Goal: Task Accomplishment & Management: Use online tool/utility

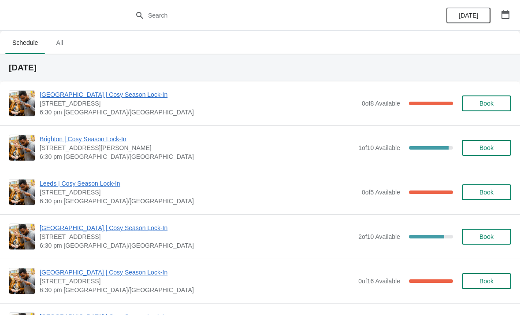
click at [58, 46] on span "All" at bounding box center [59, 43] width 22 height 16
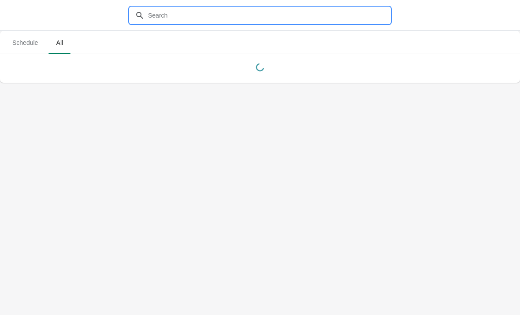
click at [174, 14] on input "text" at bounding box center [269, 15] width 242 height 16
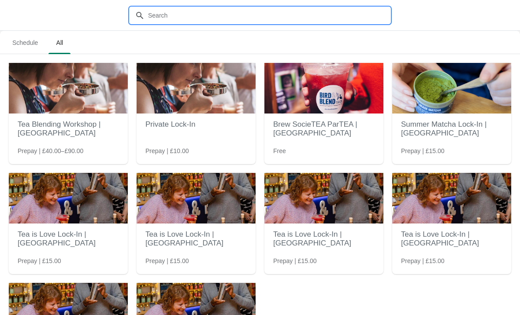
click at [30, 48] on span "Schedule" at bounding box center [25, 43] width 40 height 16
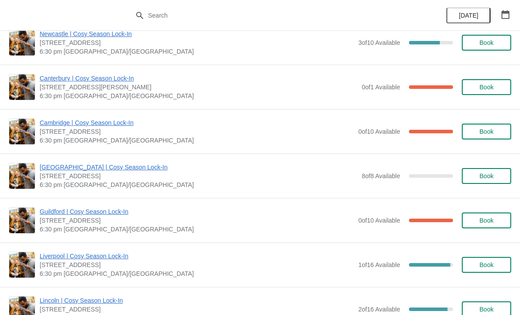
scroll to position [773, 0]
click at [61, 211] on span "Guildford | Cosy Season Lock-In" at bounding box center [197, 211] width 314 height 9
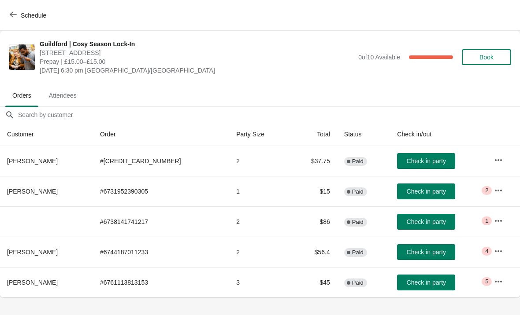
click at [407, 253] on span "Check in party" at bounding box center [426, 252] width 39 height 7
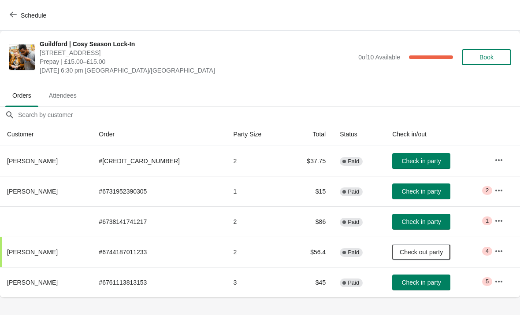
click at [494, 250] on icon "button" at bounding box center [498, 251] width 9 height 9
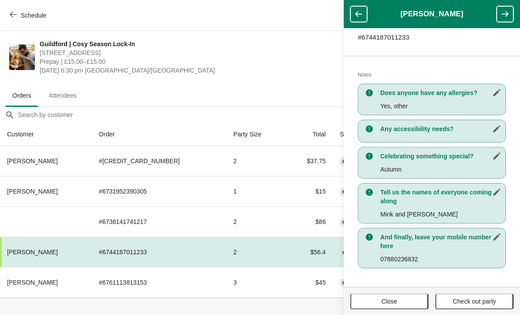
scroll to position [152, 0]
click at [154, 69] on span "[DATE] 6:30 pm [GEOGRAPHIC_DATA]/[GEOGRAPHIC_DATA]" at bounding box center [197, 70] width 314 height 9
click at [18, 19] on button "Schedule" at bounding box center [28, 15] width 49 height 16
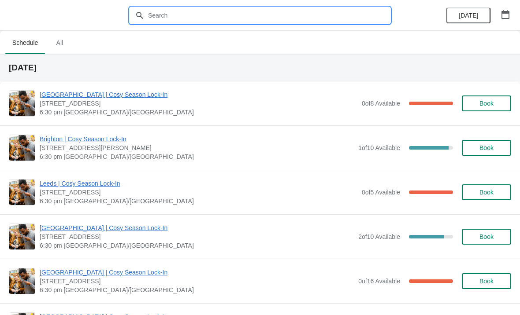
click at [202, 15] on input "text" at bounding box center [269, 15] width 242 height 16
type input "Guil"
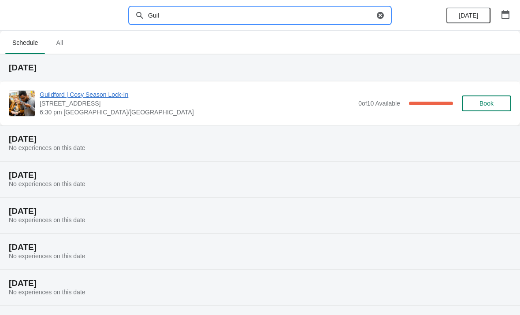
scroll to position [0, 0]
click at [127, 94] on span "Guildford | Cosy Season Lock-In" at bounding box center [197, 94] width 314 height 9
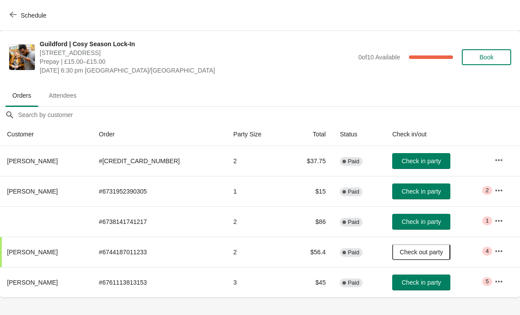
click at [127, 223] on td "# 6738141741217" at bounding box center [159, 222] width 134 height 30
click at [76, 216] on th at bounding box center [46, 222] width 92 height 30
click at [17, 19] on span "Schedule" at bounding box center [28, 15] width 35 height 8
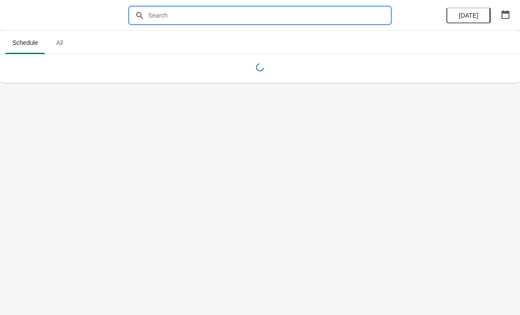
click at [228, 22] on input "text" at bounding box center [269, 15] width 242 height 16
click at [58, 50] on span "All" at bounding box center [59, 43] width 22 height 16
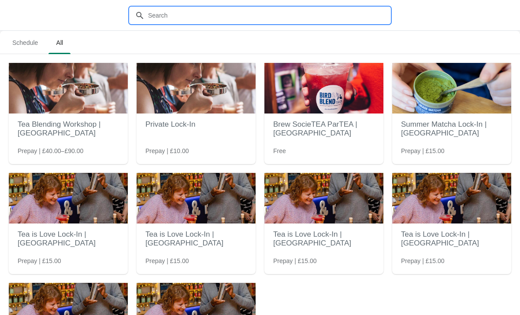
click at [244, 19] on input "text" at bounding box center [269, 15] width 242 height 16
type input "Guil"
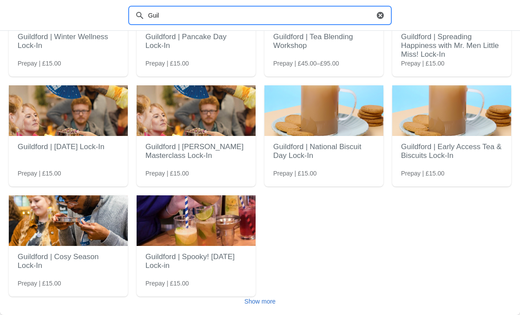
scroll to position [88, 0]
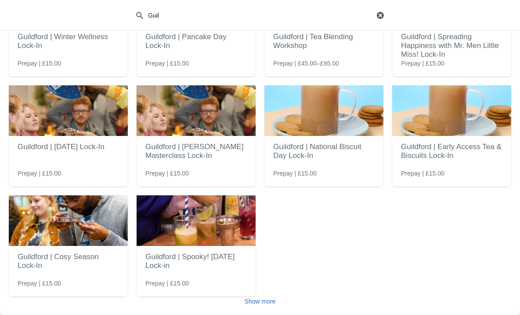
click at [92, 269] on h2 "Guildford | Cosy Season Lock-In" at bounding box center [68, 261] width 101 height 26
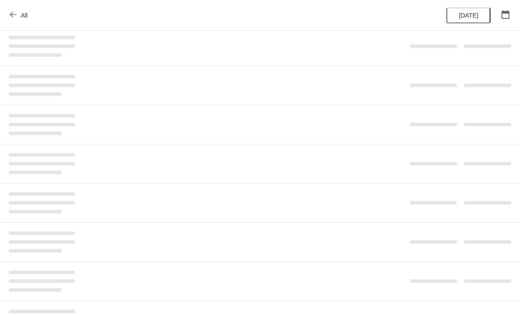
scroll to position [0, 0]
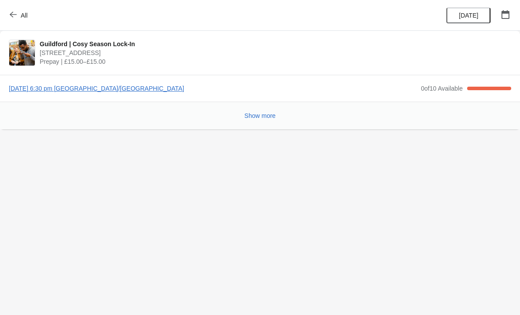
click at [231, 106] on div "Show more" at bounding box center [256, 112] width 509 height 17
click at [264, 121] on button "Show more" at bounding box center [260, 116] width 38 height 16
click at [144, 90] on span "[DATE] 6:30 pm [GEOGRAPHIC_DATA]/[GEOGRAPHIC_DATA]" at bounding box center [212, 88] width 407 height 9
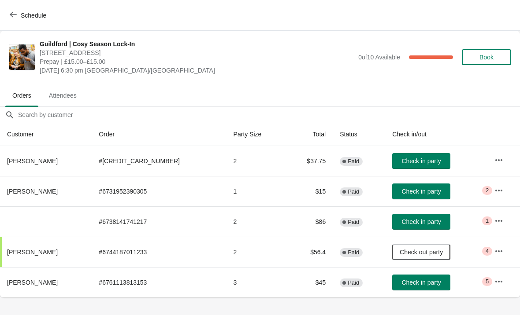
click at [118, 222] on td "# 6738141741217" at bounding box center [159, 222] width 134 height 30
click at [166, 230] on td "# 6738141741217" at bounding box center [159, 222] width 134 height 30
click at [499, 228] on button "button" at bounding box center [499, 221] width 16 height 16
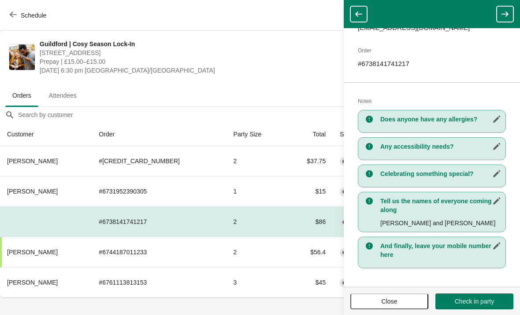
click at [267, 263] on td "2" at bounding box center [256, 252] width 60 height 30
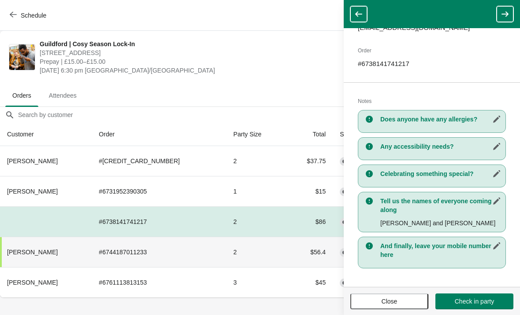
scroll to position [113, 0]
click at [265, 244] on td "2" at bounding box center [256, 252] width 60 height 30
click at [351, 15] on button "button" at bounding box center [358, 14] width 17 height 16
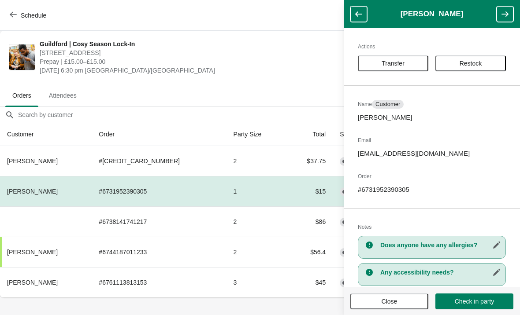
click at [368, 0] on header "[PERSON_NAME]" at bounding box center [432, 14] width 176 height 28
click at [355, 17] on icon "button" at bounding box center [358, 14] width 9 height 9
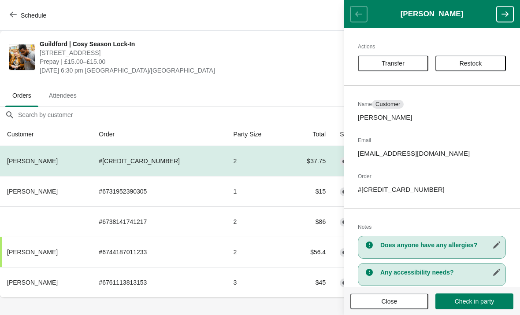
click at [356, 13] on header "[PERSON_NAME]" at bounding box center [432, 14] width 176 height 28
click at [359, 21] on header "[PERSON_NAME]" at bounding box center [432, 14] width 176 height 28
click at [75, 99] on span "Attendees" at bounding box center [63, 96] width 42 height 16
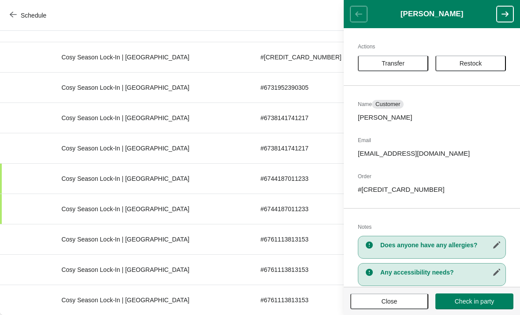
scroll to position [118, 0]
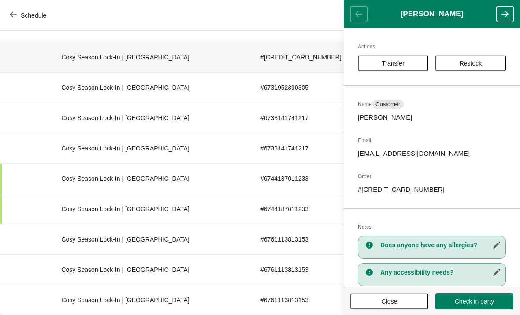
click at [279, 68] on td "# [CREDIT_CARD_NUMBER]" at bounding box center [319, 57] width 133 height 30
click at [265, 93] on td "# 6731952390305" at bounding box center [319, 87] width 133 height 30
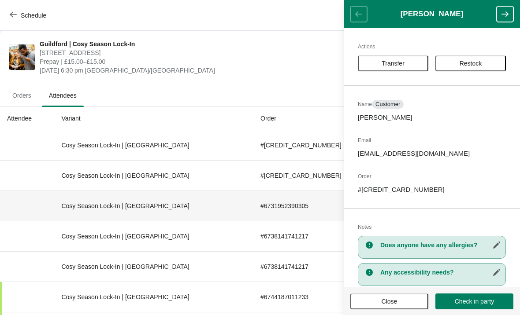
scroll to position [0, 0]
click at [26, 97] on span "Orders" at bounding box center [21, 96] width 33 height 16
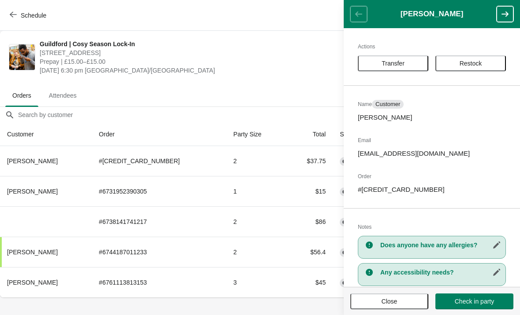
click at [67, 100] on span "Attendees" at bounding box center [63, 96] width 42 height 16
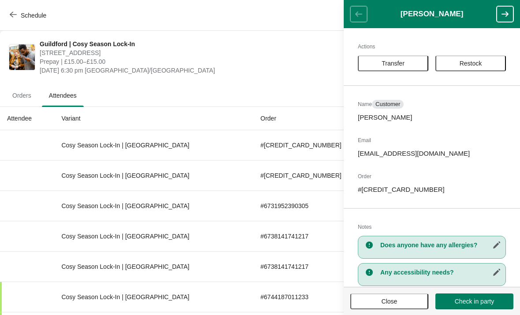
click at [32, 126] on th "Attendee" at bounding box center [27, 118] width 54 height 23
click at [87, 159] on td "Cosy Season Lock-In | [GEOGRAPHIC_DATA]" at bounding box center [153, 145] width 199 height 30
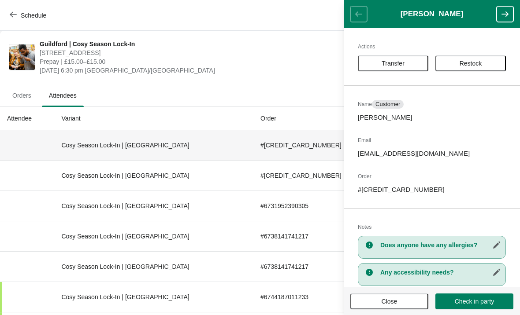
click at [97, 179] on td "Cosy Season Lock-In | [GEOGRAPHIC_DATA]" at bounding box center [153, 175] width 199 height 30
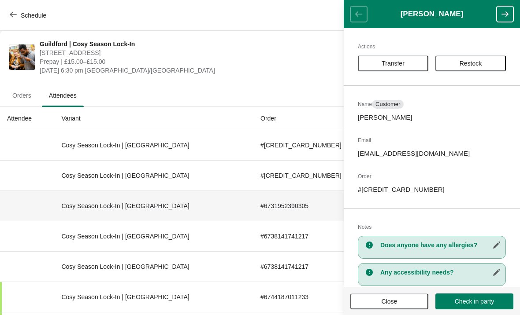
click at [110, 210] on td "Cosy Season Lock-In | [GEOGRAPHIC_DATA]" at bounding box center [153, 206] width 199 height 30
click at [122, 235] on td "Cosy Season Lock-In | [GEOGRAPHIC_DATA]" at bounding box center [153, 236] width 199 height 30
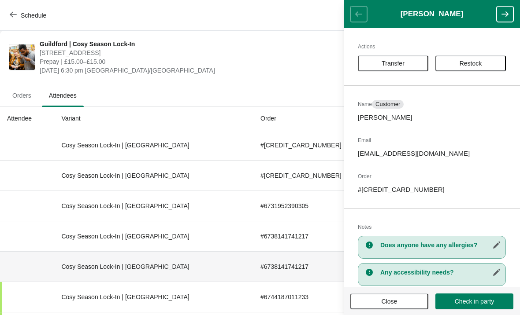
click at [120, 260] on td "Cosy Season Lock-In | [GEOGRAPHIC_DATA]" at bounding box center [153, 267] width 199 height 30
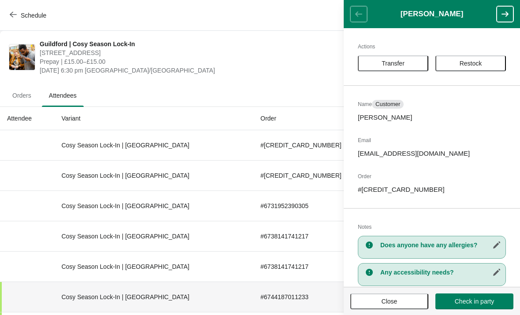
click at [150, 297] on td "Cosy Season Lock-In | [GEOGRAPHIC_DATA]" at bounding box center [153, 297] width 199 height 30
click at [508, 22] on button "button" at bounding box center [504, 14] width 17 height 16
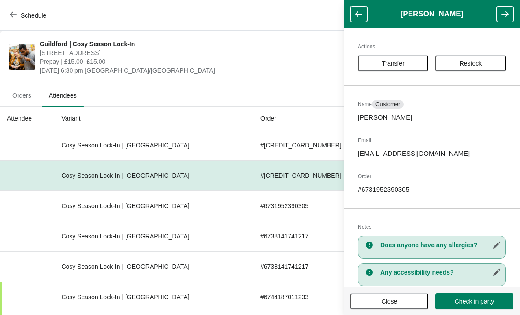
click at [508, 19] on button "button" at bounding box center [504, 14] width 17 height 16
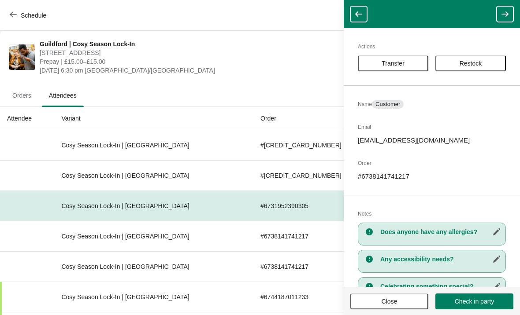
click at [509, 21] on button "button" at bounding box center [504, 14] width 17 height 16
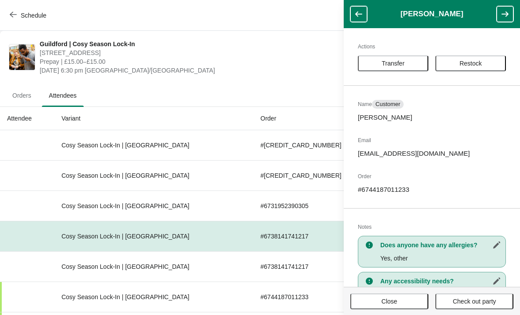
click at [498, 17] on button "button" at bounding box center [504, 14] width 17 height 16
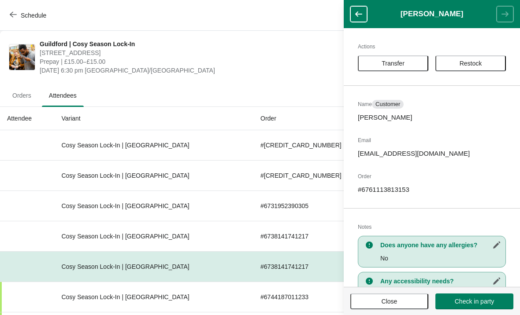
click at [507, 13] on header "[PERSON_NAME]" at bounding box center [432, 14] width 176 height 28
click at [362, 2] on header "[PERSON_NAME]" at bounding box center [432, 14] width 176 height 28
click at [366, 6] on button "button" at bounding box center [358, 14] width 17 height 16
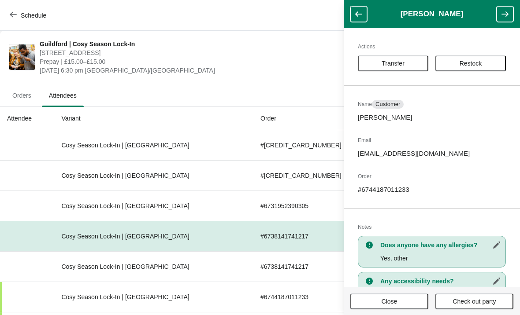
click at [375, 10] on h1 "[PERSON_NAME]" at bounding box center [432, 14] width 130 height 9
click at [363, 12] on button "button" at bounding box center [358, 14] width 17 height 16
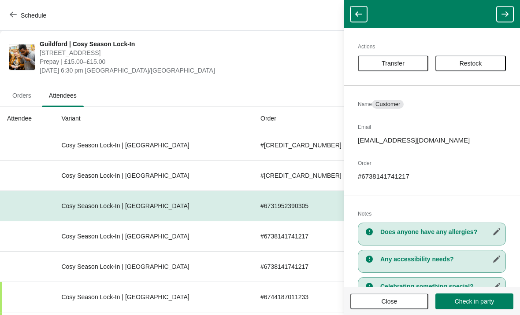
click at [346, 10] on header at bounding box center [432, 14] width 176 height 28
click at [357, 12] on icon "button" at bounding box center [358, 13] width 7 height 5
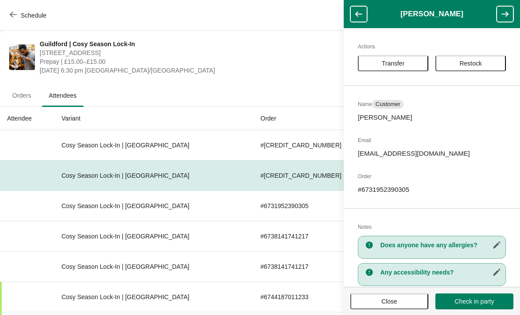
click at [352, 15] on button "button" at bounding box center [358, 14] width 17 height 16
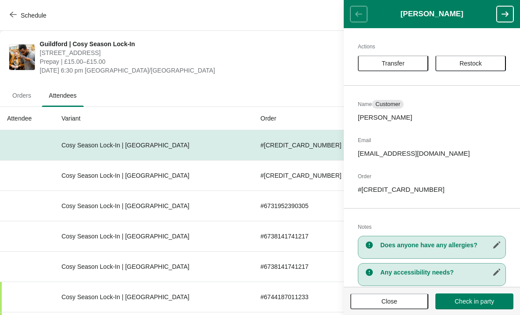
click at [353, 17] on header "[PERSON_NAME]" at bounding box center [432, 14] width 176 height 28
click at [5, 12] on button "Schedule" at bounding box center [28, 15] width 49 height 16
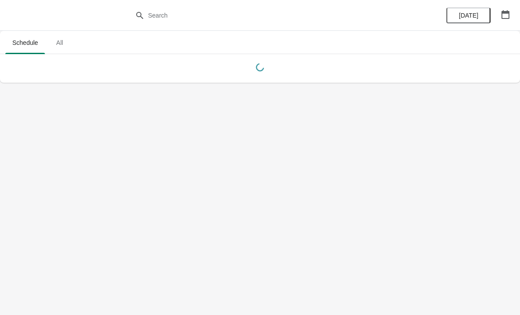
click at [70, 37] on span "All" at bounding box center [59, 43] width 22 height 16
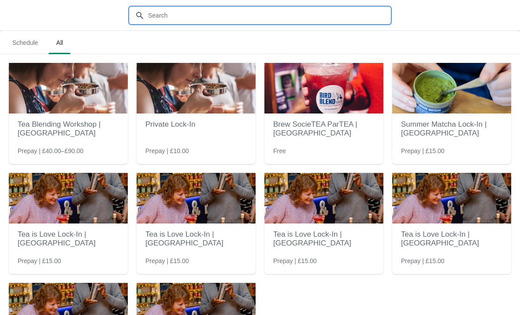
click at [264, 10] on input "text" at bounding box center [269, 15] width 242 height 16
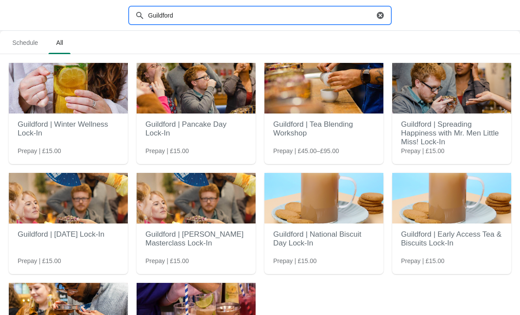
type input "Guildford"
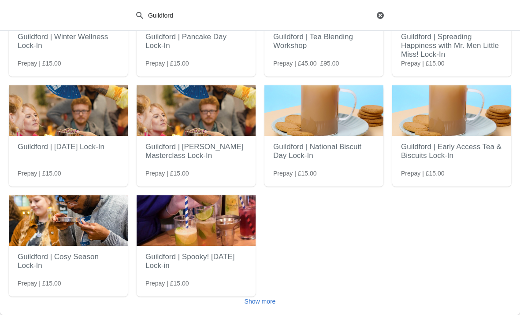
scroll to position [88, 0]
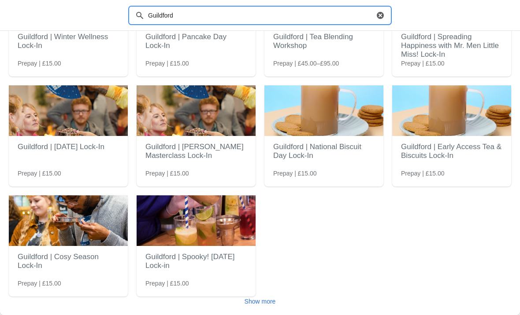
click at [92, 252] on h2 "Guildford | Cosy Season Lock-In" at bounding box center [68, 261] width 101 height 26
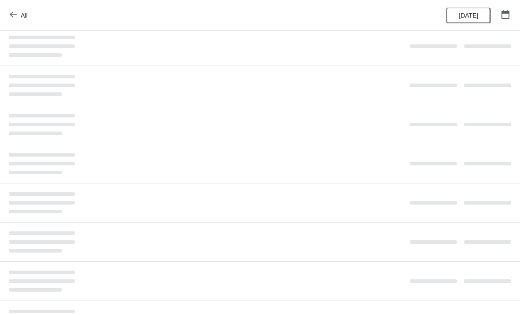
scroll to position [0, 0]
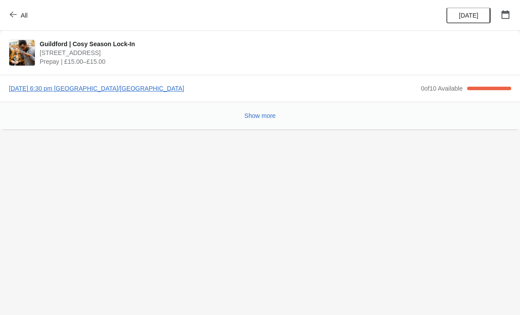
click at [266, 117] on span "Show more" at bounding box center [259, 115] width 31 height 7
click at [257, 117] on span "Show more" at bounding box center [259, 115] width 31 height 7
click at [131, 88] on span "[DATE] 6:30 pm [GEOGRAPHIC_DATA]/[GEOGRAPHIC_DATA]" at bounding box center [212, 88] width 407 height 9
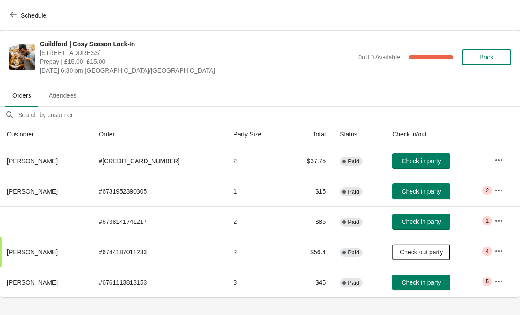
click at [503, 189] on button "button" at bounding box center [499, 191] width 16 height 16
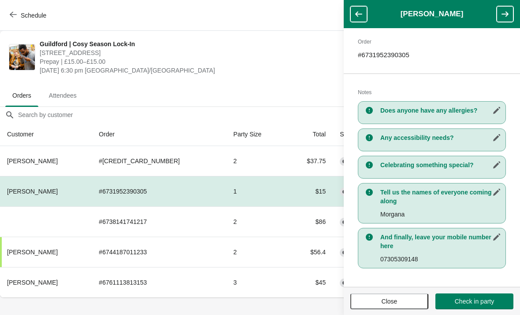
scroll to position [135, 0]
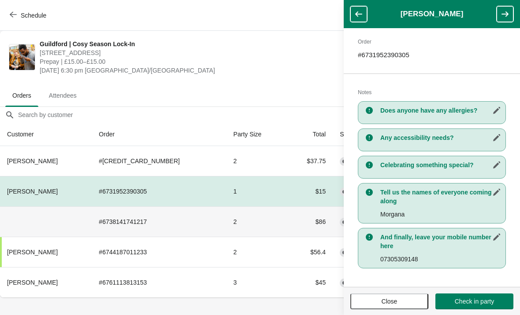
click at [135, 210] on td "# 6738141741217" at bounding box center [159, 222] width 134 height 30
click at [489, 304] on span "Check in party" at bounding box center [474, 301] width 39 height 7
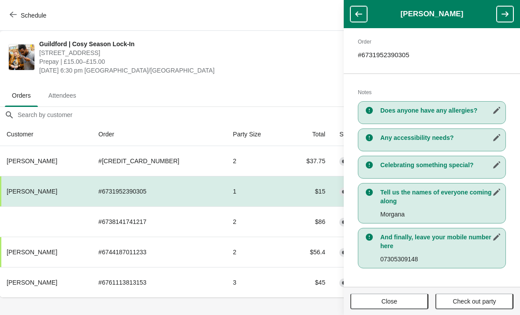
click at [13, 11] on icon "button" at bounding box center [13, 14] width 7 height 7
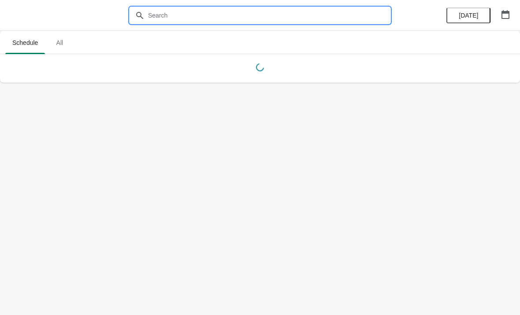
click at [297, 18] on input "text" at bounding box center [269, 15] width 242 height 16
click at [68, 43] on span "All" at bounding box center [59, 43] width 22 height 16
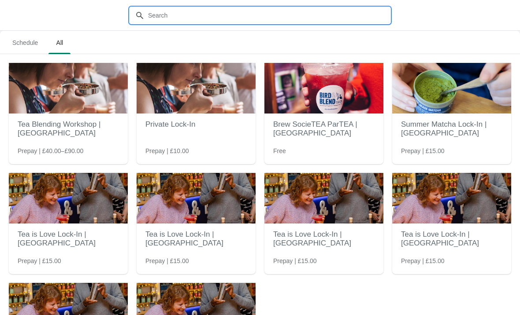
click at [335, 21] on input "text" at bounding box center [269, 15] width 242 height 16
type input "Guildford"
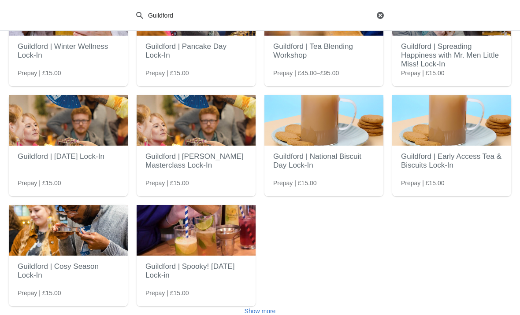
scroll to position [78, 0]
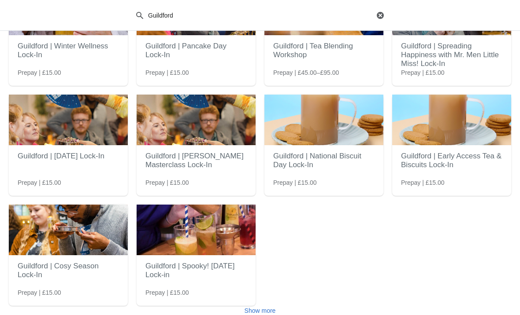
click at [81, 266] on h2 "Guildford | Cosy Season Lock-In" at bounding box center [68, 271] width 101 height 26
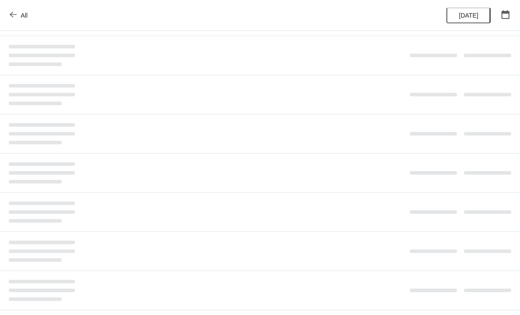
scroll to position [0, 0]
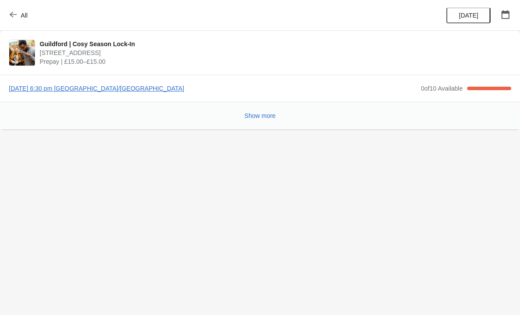
click at [160, 92] on span "[DATE] 6:30 pm [GEOGRAPHIC_DATA]/[GEOGRAPHIC_DATA]" at bounding box center [212, 88] width 407 height 9
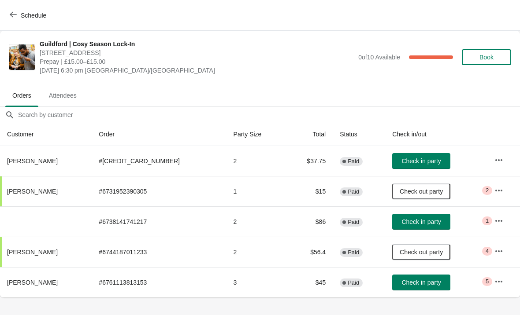
click at [497, 288] on button "button" at bounding box center [499, 282] width 16 height 16
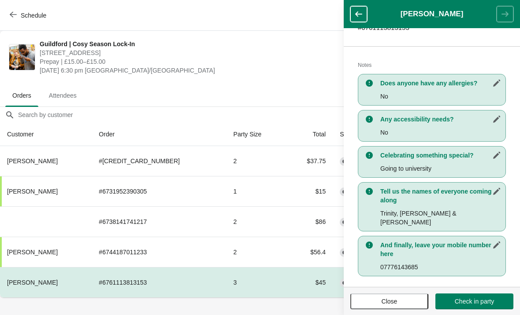
scroll to position [161, 0]
click at [485, 303] on span "Check in party" at bounding box center [474, 301] width 39 height 7
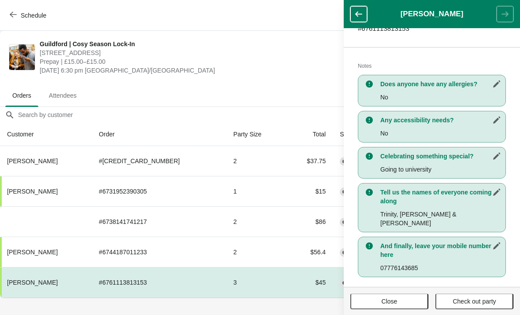
click at [15, 19] on button "Schedule" at bounding box center [28, 15] width 49 height 16
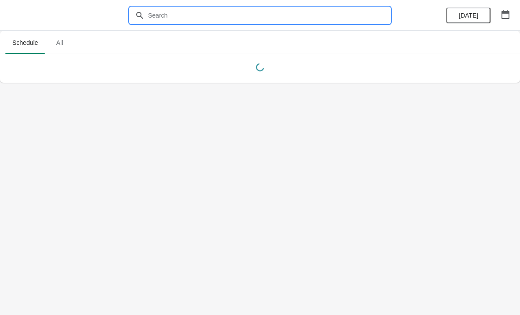
click at [221, 16] on input "text" at bounding box center [269, 15] width 242 height 16
click at [55, 45] on span "All" at bounding box center [59, 43] width 22 height 16
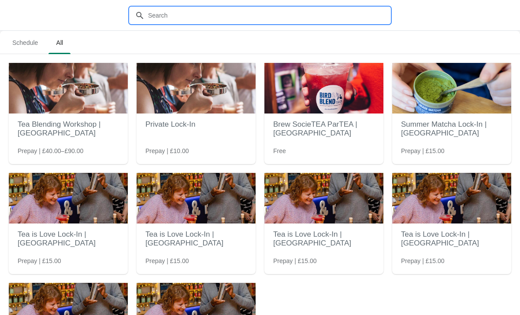
click at [300, 8] on input "text" at bounding box center [269, 15] width 242 height 16
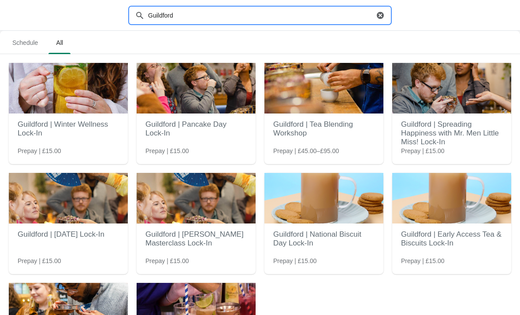
type input "Guildford"
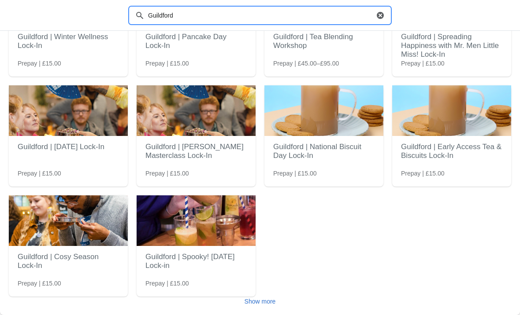
scroll to position [88, 0]
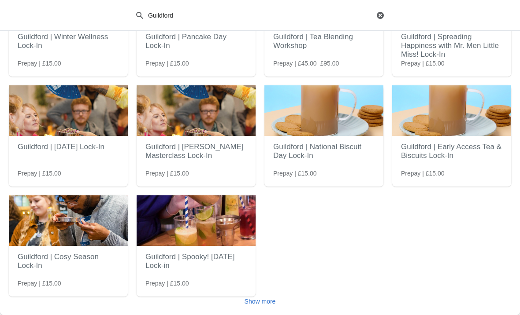
click at [87, 255] on h2 "Guildford | Cosy Season Lock-In" at bounding box center [68, 261] width 101 height 26
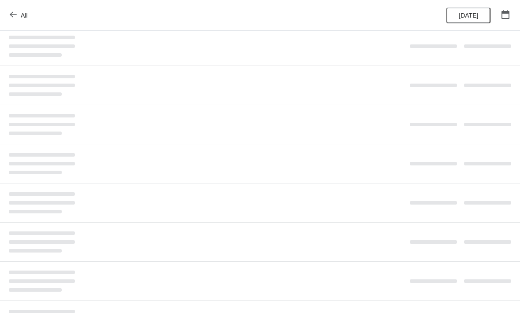
scroll to position [0, 0]
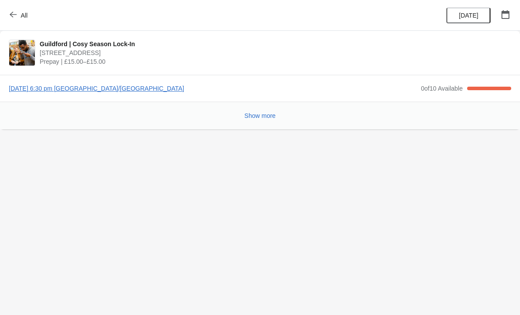
click at [169, 88] on span "[DATE] 6:30 pm [GEOGRAPHIC_DATA]/[GEOGRAPHIC_DATA]" at bounding box center [212, 88] width 407 height 9
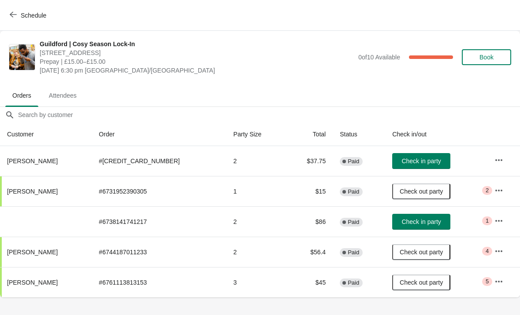
click at [498, 154] on button "button" at bounding box center [499, 160] width 16 height 16
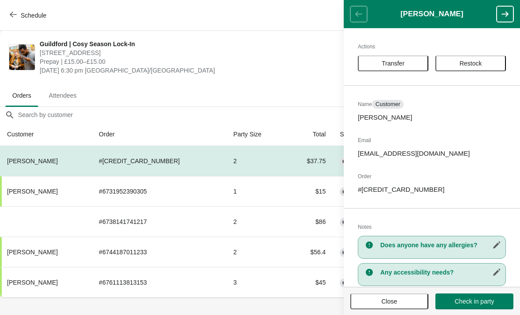
click at [288, 87] on ul "Orders Attendees" at bounding box center [260, 95] width 513 height 23
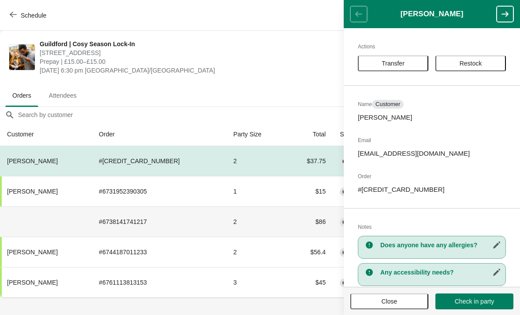
click at [289, 228] on td "$86" at bounding box center [309, 222] width 47 height 30
click at [312, 222] on td "$86" at bounding box center [309, 222] width 47 height 30
click at [372, 306] on button "Close" at bounding box center [389, 302] width 78 height 16
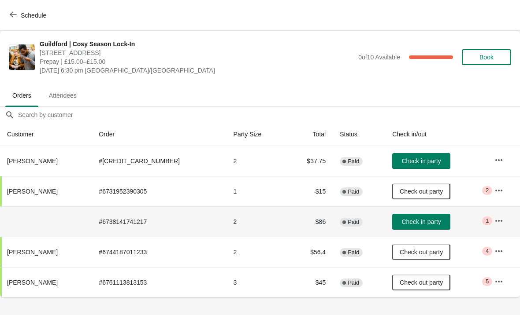
click at [307, 222] on td "$86" at bounding box center [309, 222] width 47 height 30
click at [497, 221] on icon "button" at bounding box center [498, 221] width 7 height 2
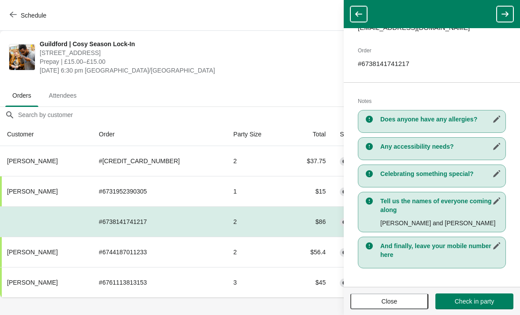
scroll to position [113, 0]
click at [387, 302] on span "Close" at bounding box center [389, 301] width 16 height 7
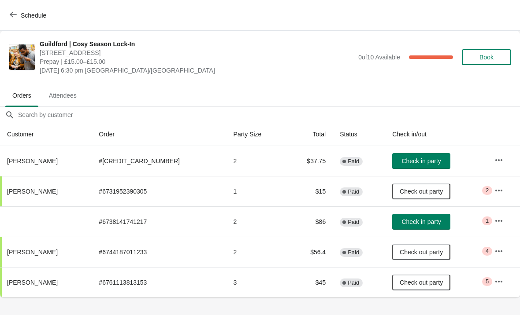
click at [418, 161] on span "Check in party" at bounding box center [420, 161] width 39 height 7
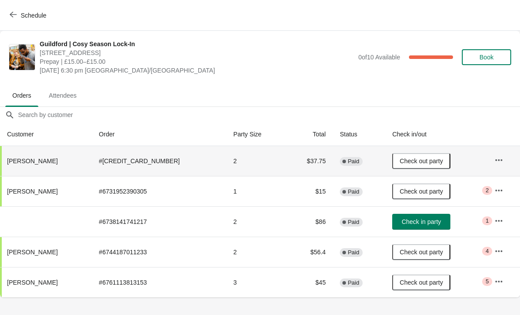
click at [429, 162] on span "Check out party" at bounding box center [421, 161] width 43 height 7
click at [425, 166] on button "Check in party" at bounding box center [421, 161] width 58 height 16
click at [494, 220] on icon "button" at bounding box center [498, 221] width 9 height 9
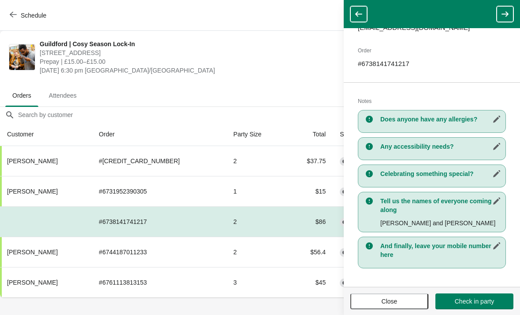
click at [489, 301] on span "Check in party" at bounding box center [474, 301] width 39 height 7
